Goal: Information Seeking & Learning: Find specific fact

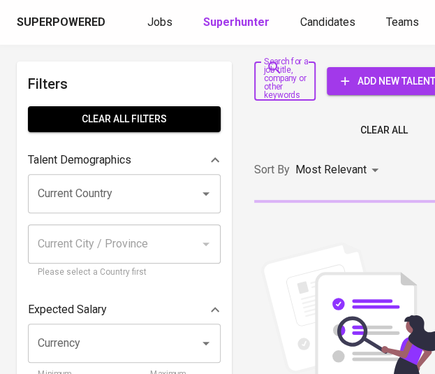
click at [284, 79] on input "Search for a job title, company or other keywords" at bounding box center [275, 81] width 28 height 27
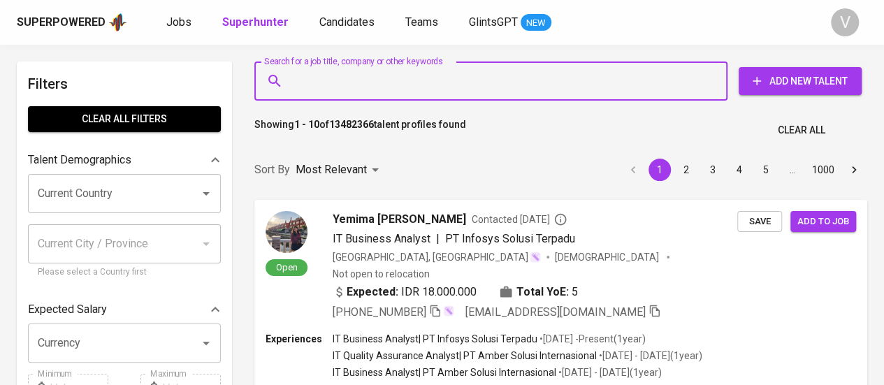
paste input "[PERSON_NAME]"
type input "[PERSON_NAME]"
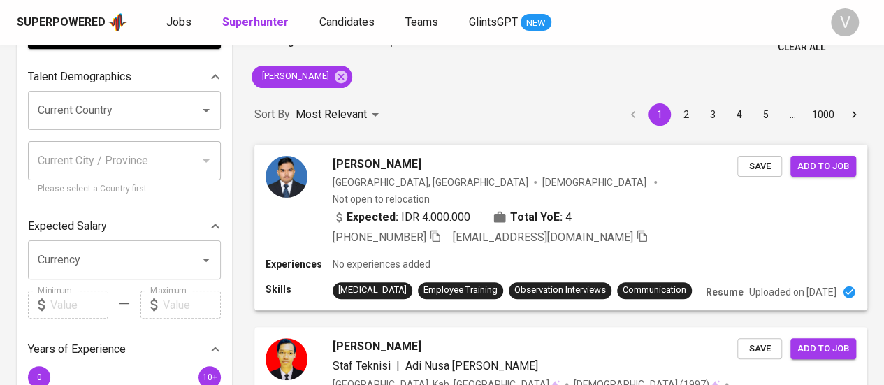
scroll to position [210, 0]
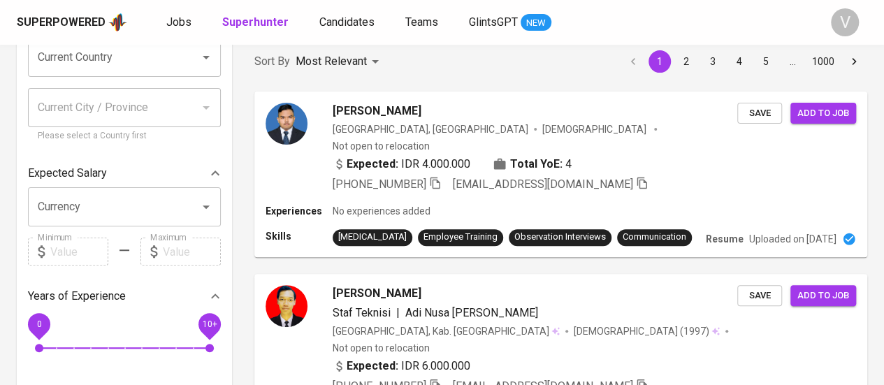
scroll to position [0, 0]
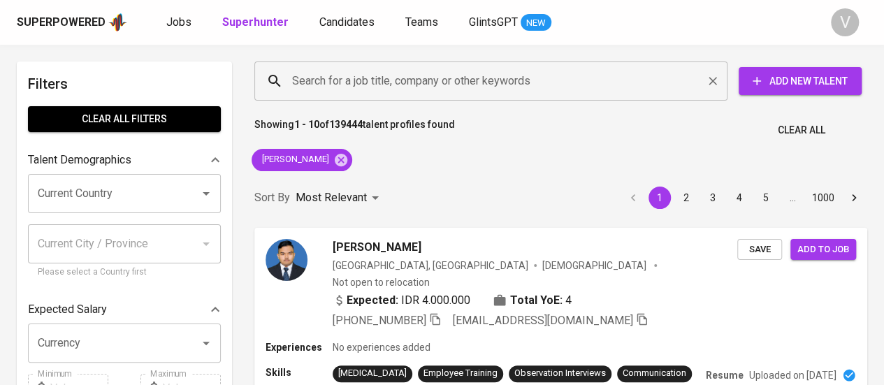
click at [387, 87] on input "Search for a job title, company or other keywords" at bounding box center [495, 81] width 412 height 27
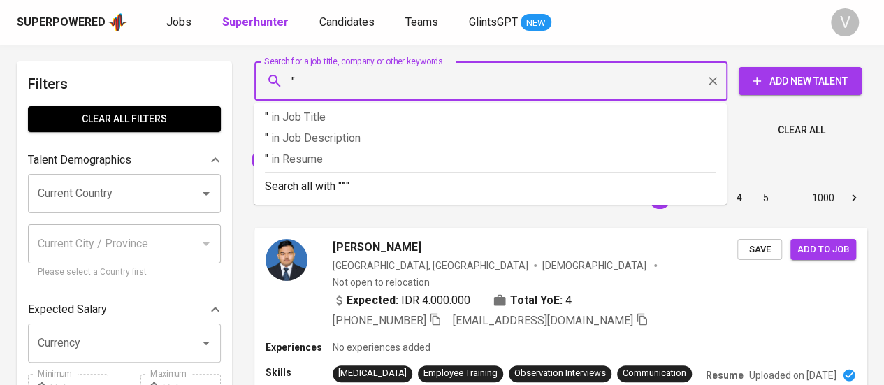
paste input "PT Gokko Mirai [GEOGRAPHIC_DATA]"
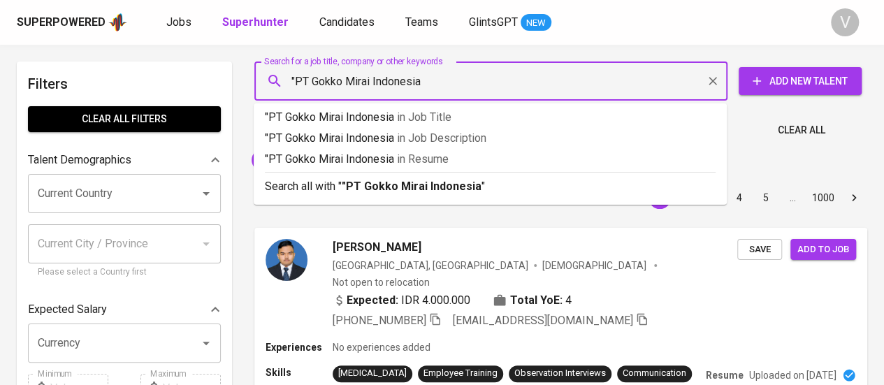
click at [310, 78] on input ""PT Gokko Mirai Indonesia" at bounding box center [495, 81] width 412 height 27
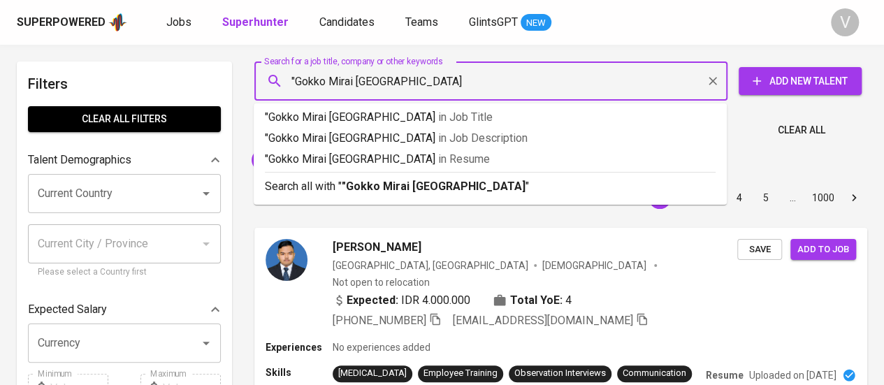
click at [408, 79] on input ""Gokko Mirai [GEOGRAPHIC_DATA]" at bounding box center [495, 81] width 412 height 27
type input ""Gokko Mirai Indonesia""
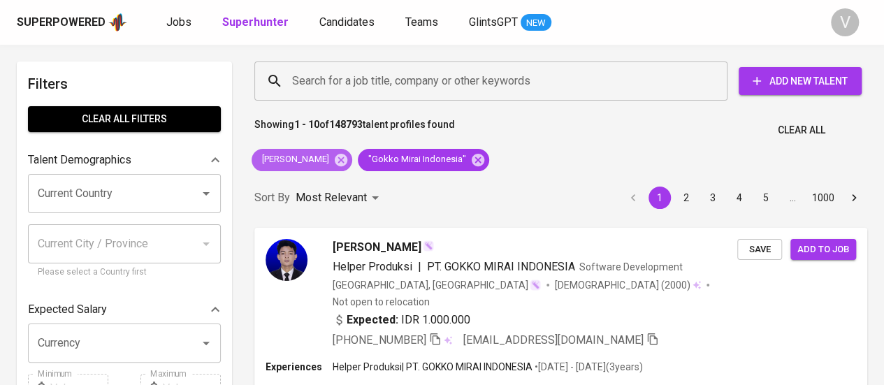
drag, startPoint x: 356, startPoint y: 161, endPoint x: 349, endPoint y: 152, distance: 12.0
click at [347, 161] on icon at bounding box center [341, 159] width 13 height 13
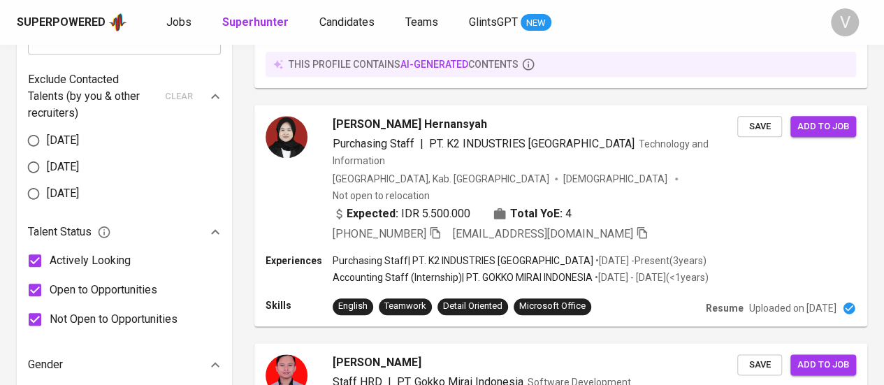
scroll to position [882, 0]
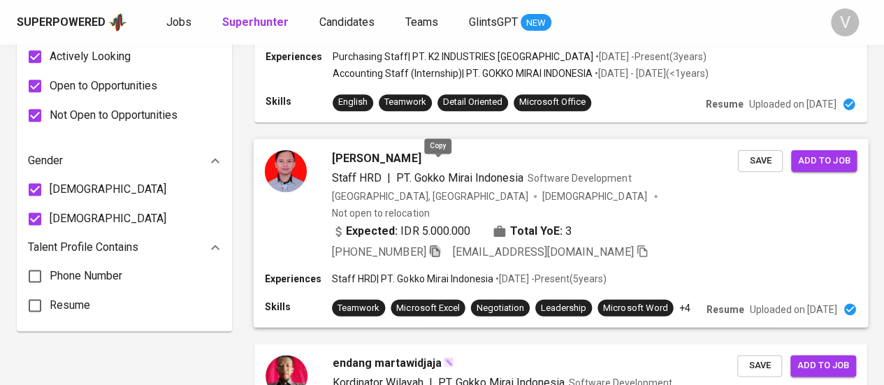
click at [438, 245] on icon "button" at bounding box center [434, 251] width 13 height 13
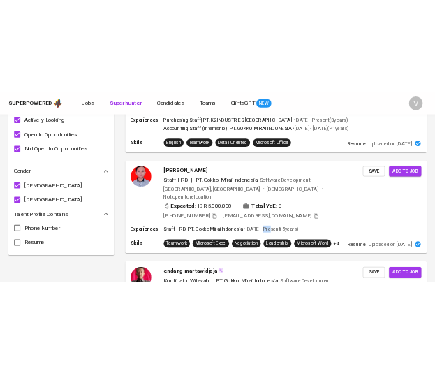
scroll to position [2133, 0]
